Goal: Information Seeking & Learning: Find specific fact

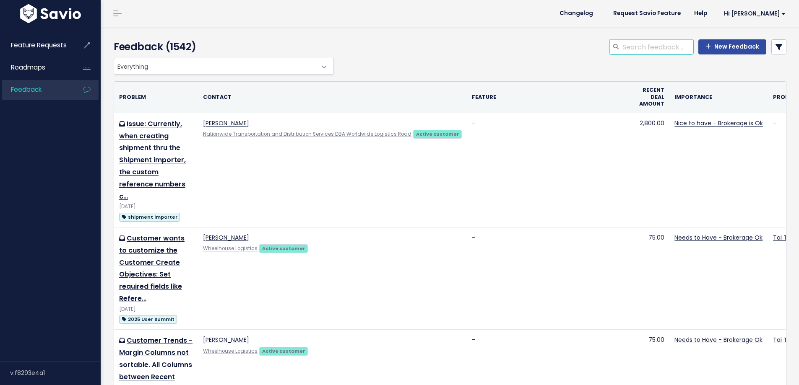
click at [640, 49] on input "search" at bounding box center [657, 46] width 72 height 15
type input "covered"
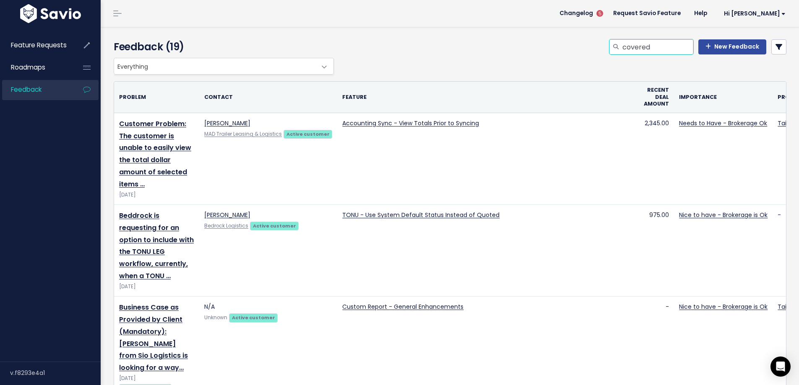
click at [650, 53] on input "covered" at bounding box center [657, 46] width 72 height 15
paste input "Truckload Status"
type input "Truckload Status"
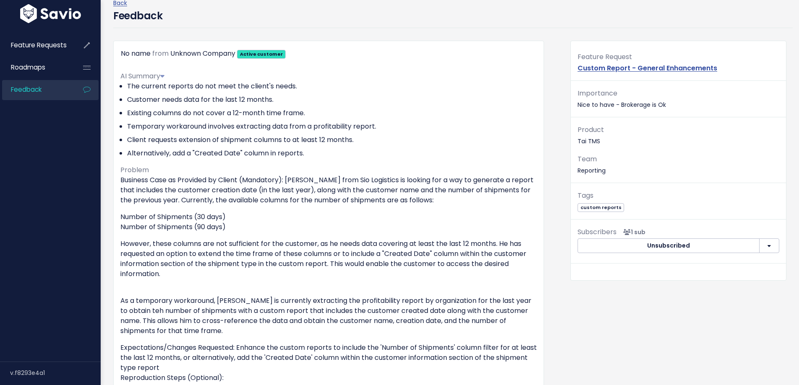
scroll to position [42, 0]
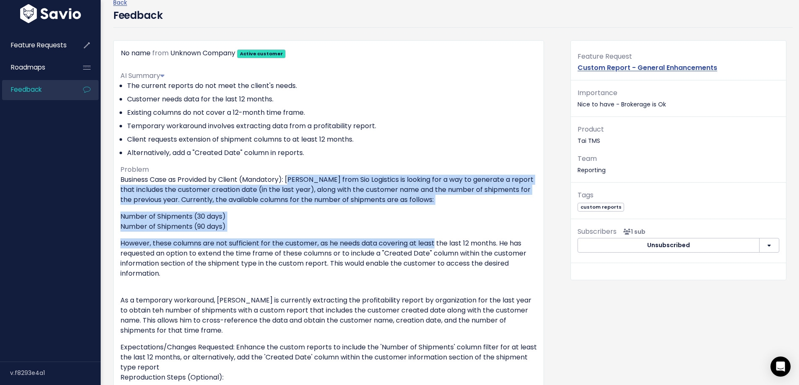
drag, startPoint x: 294, startPoint y: 180, endPoint x: 436, endPoint y: 244, distance: 155.9
click at [436, 244] on div "Business Case as Provided by Client (Mandatory): [PERSON_NAME] from Sio Logisti…" at bounding box center [328, 287] width 416 height 225
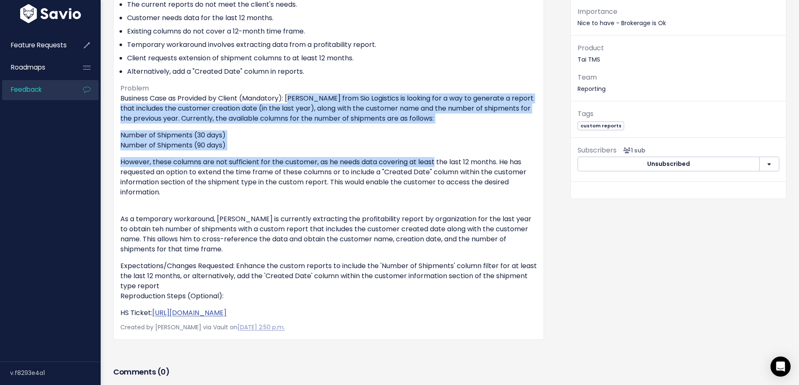
scroll to position [126, 0]
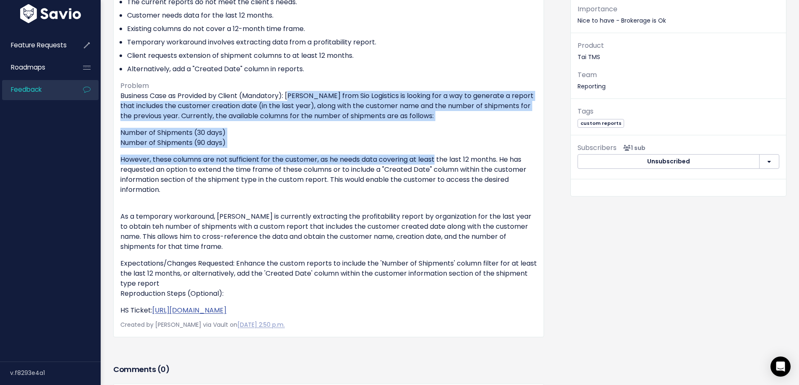
click at [364, 163] on p "However, these columns are not sufficient for the customer, as he needs data co…" at bounding box center [328, 180] width 416 height 50
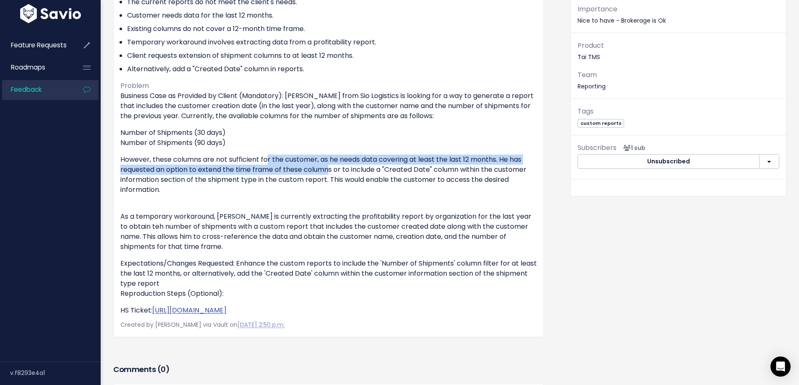
drag, startPoint x: 269, startPoint y: 160, endPoint x: 343, endPoint y: 177, distance: 76.3
click at [339, 177] on p "However, these columns are not sufficient for the customer, as he needs data co…" at bounding box center [328, 180] width 416 height 50
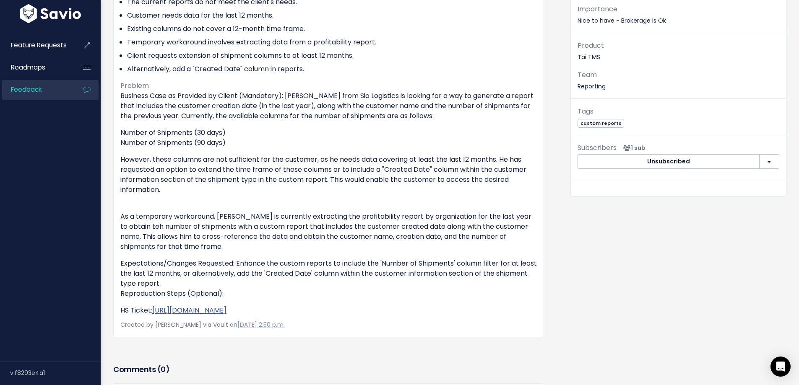
click at [343, 177] on p "However, these columns are not sufficient for the customer, as he needs data co…" at bounding box center [328, 180] width 416 height 50
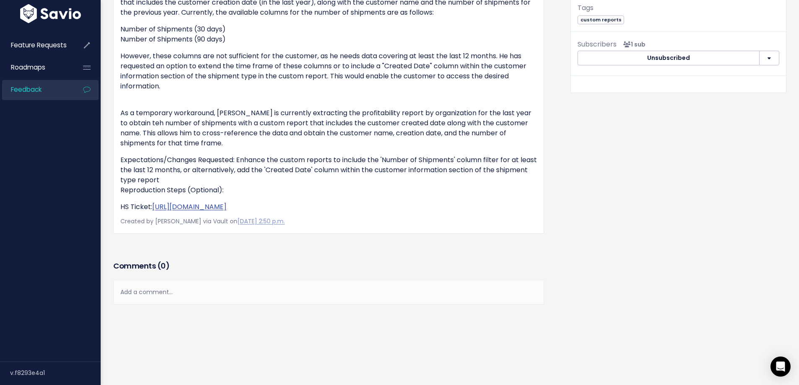
scroll to position [0, 0]
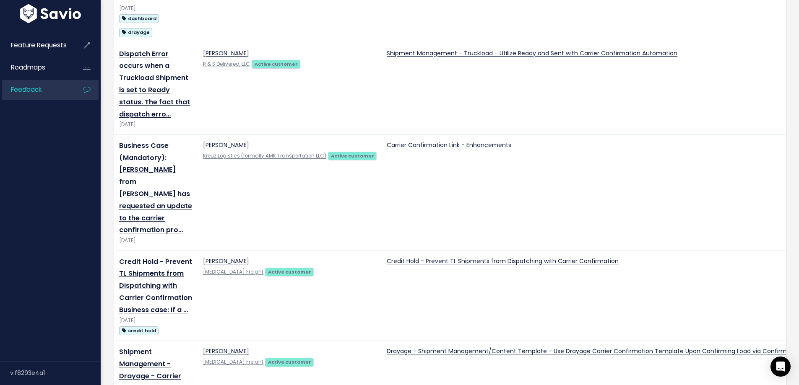
scroll to position [503, 0]
